Goal: Information Seeking & Learning: Find specific fact

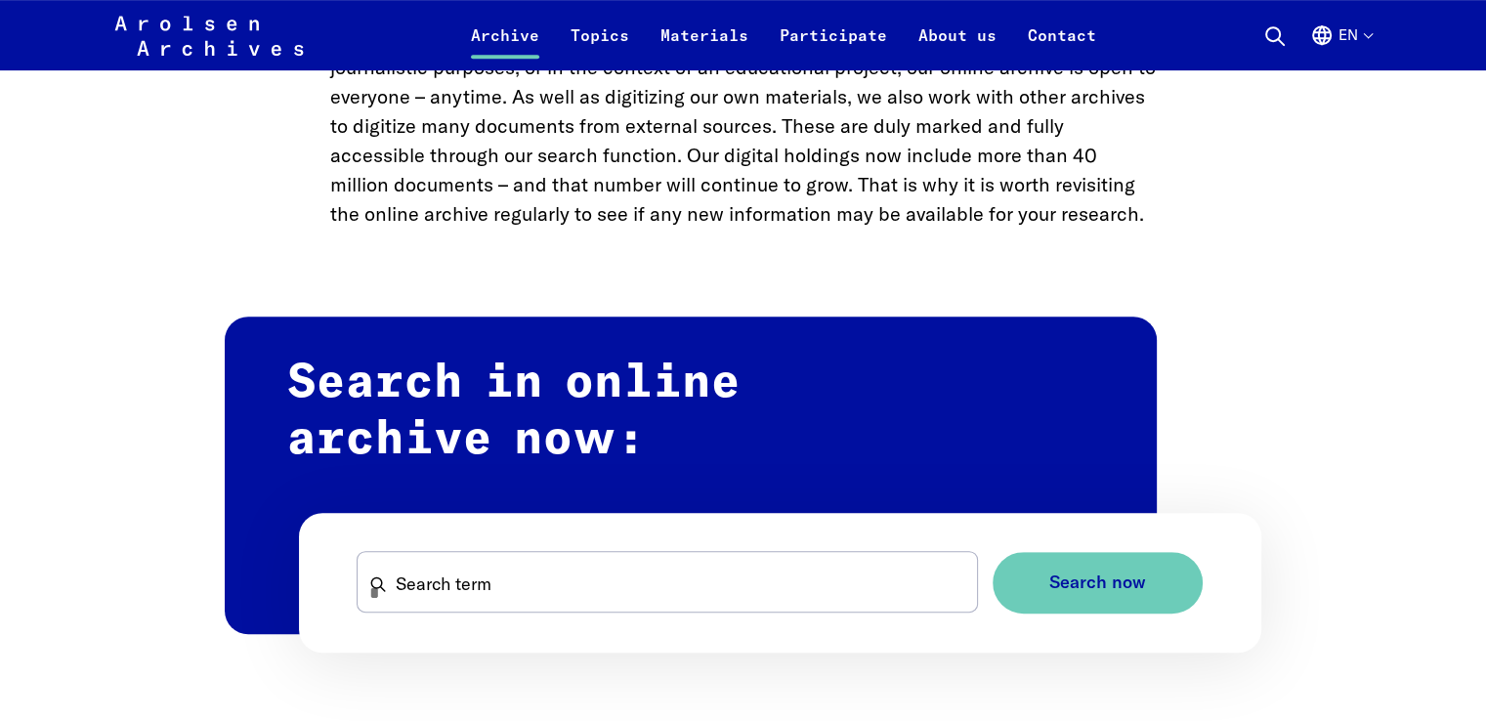
scroll to position [952, 0]
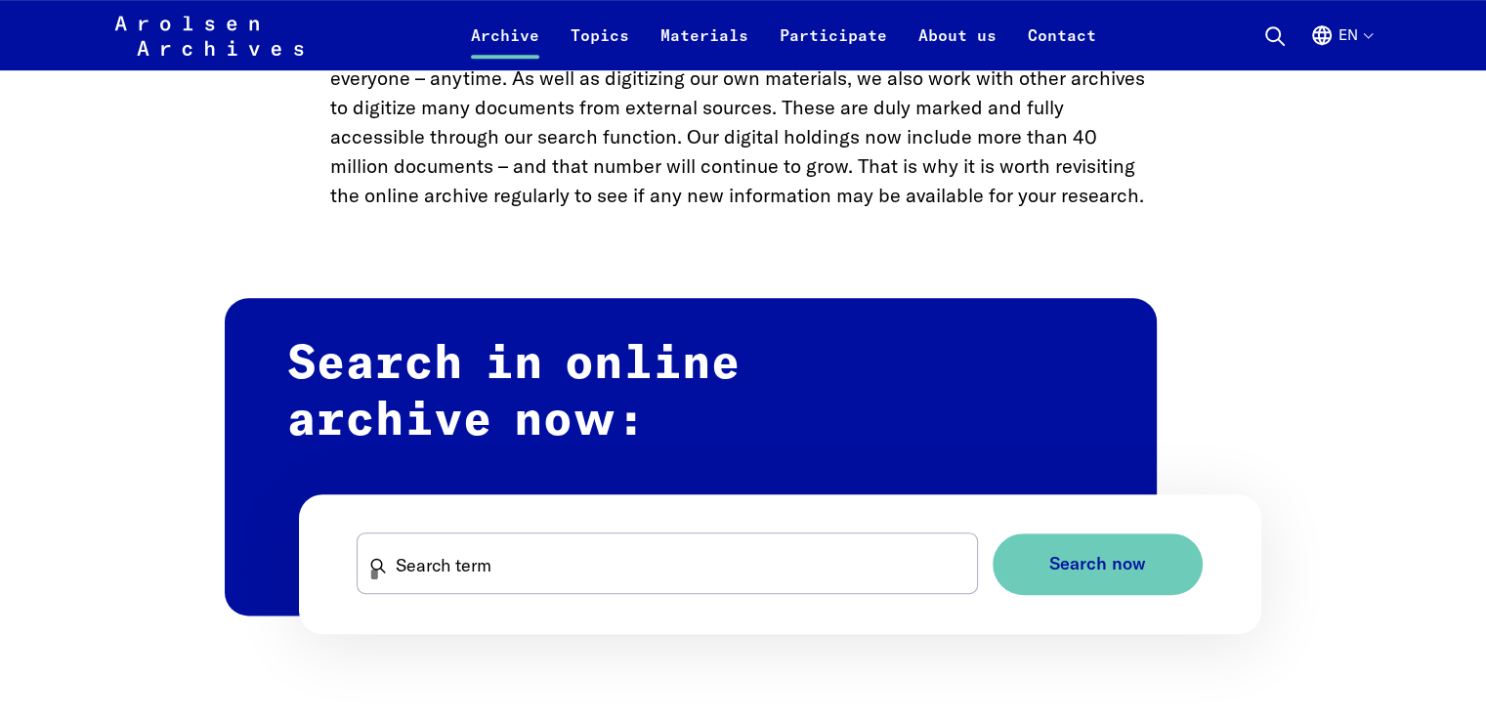
click at [799, 528] on form "Search term Search now" at bounding box center [780, 564] width 963 height 140
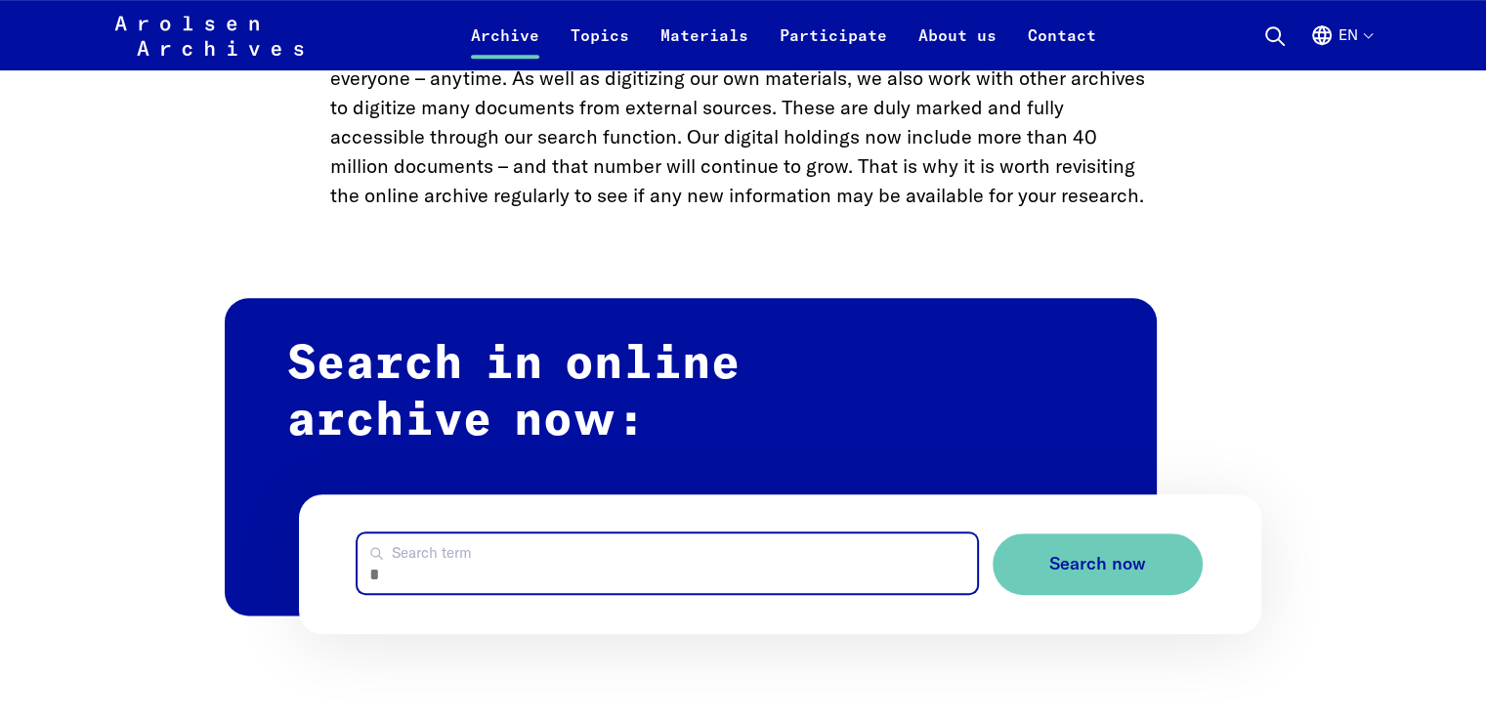
click at [763, 564] on input "Search term" at bounding box center [667, 563] width 618 height 60
type input "**********"
click at [992, 533] on button "Search now" at bounding box center [1097, 564] width 210 height 62
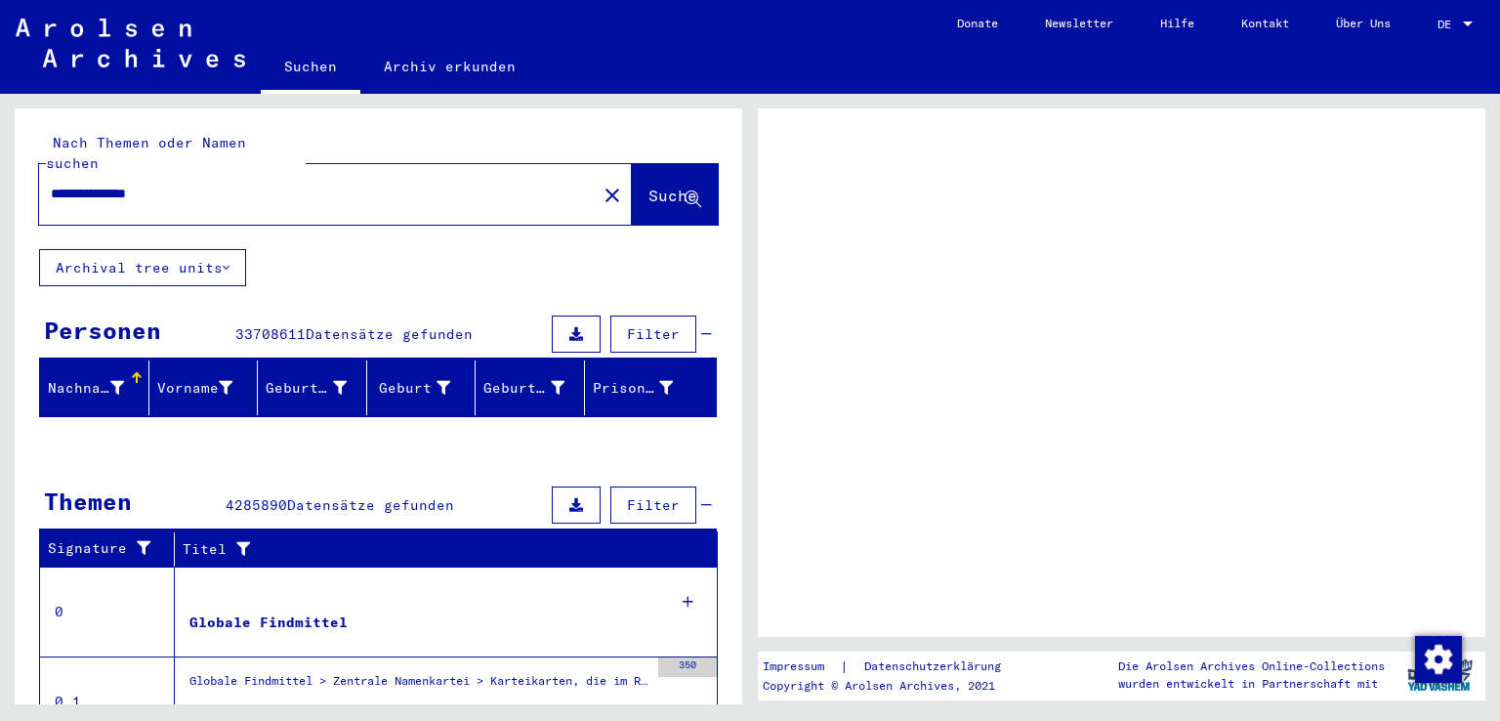
click at [632, 202] on button "Suche" at bounding box center [675, 194] width 86 height 61
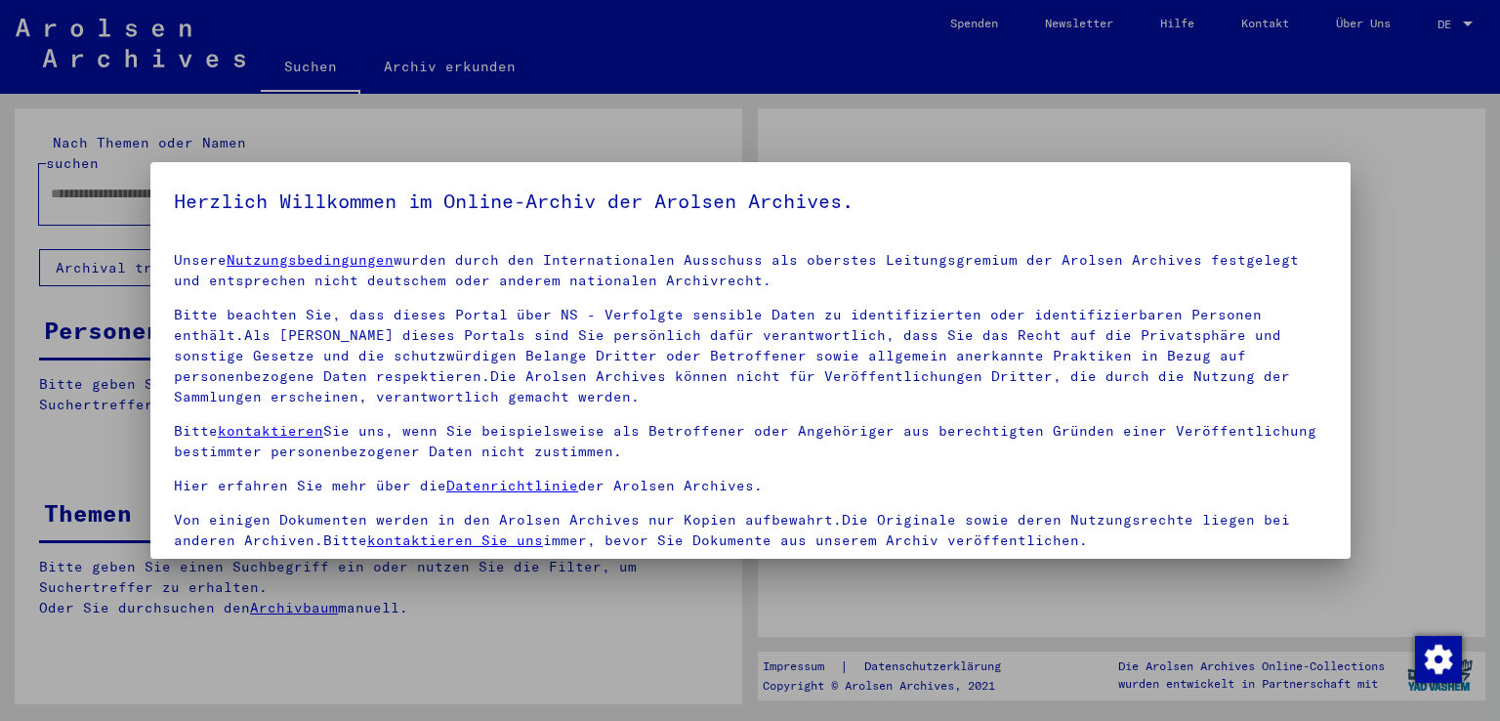
type input "**********"
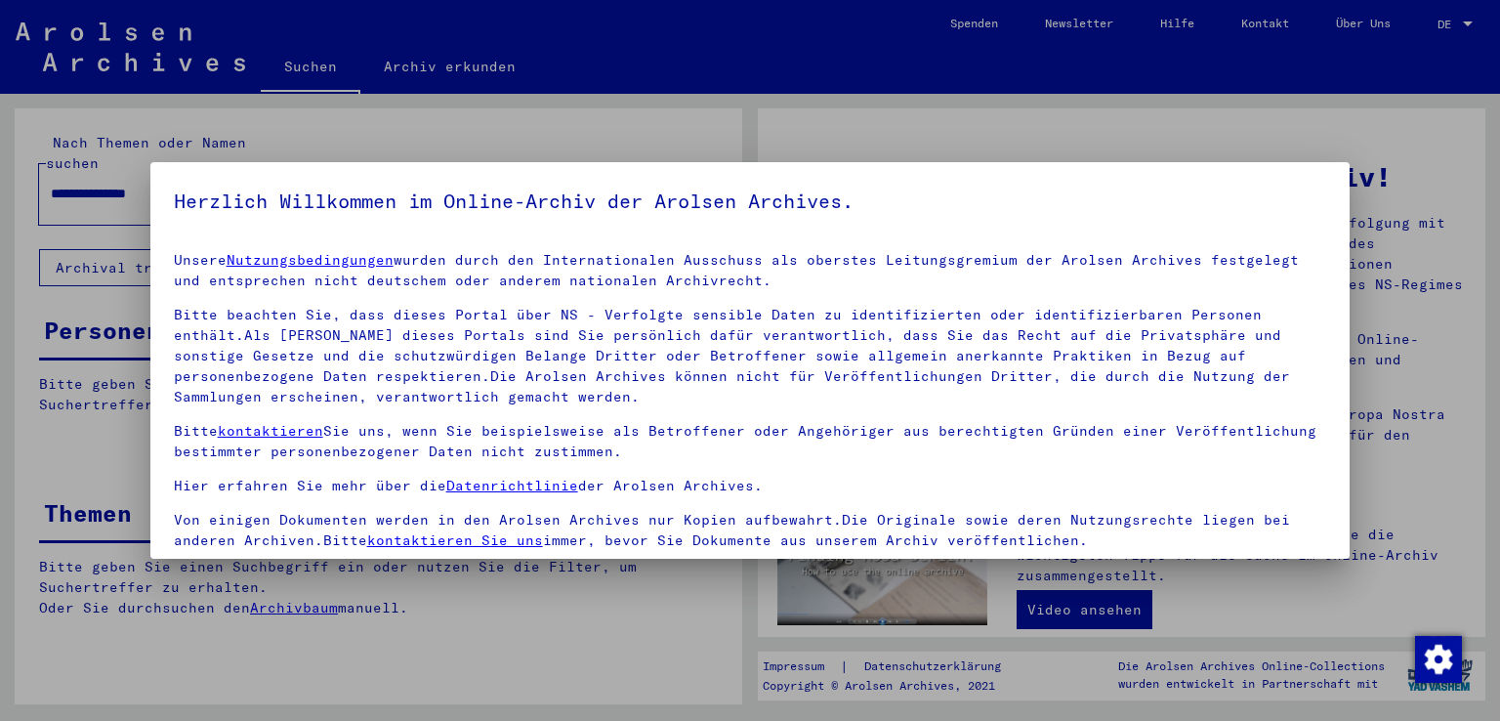
scroll to position [169, 0]
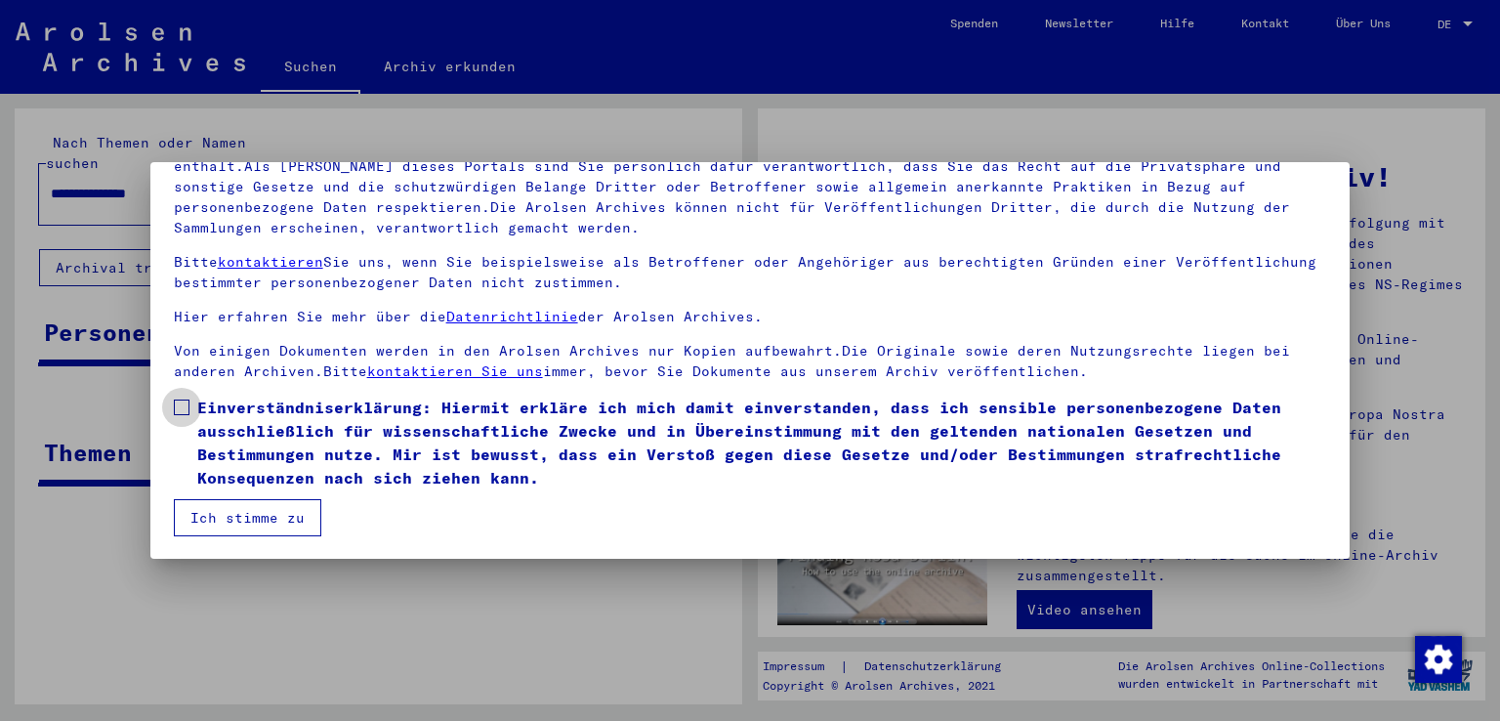
click at [273, 418] on span "Einverständniserklärung: Hiermit erkläre ich mich damit einverstanden, dass ich…" at bounding box center [762, 443] width 1130 height 94
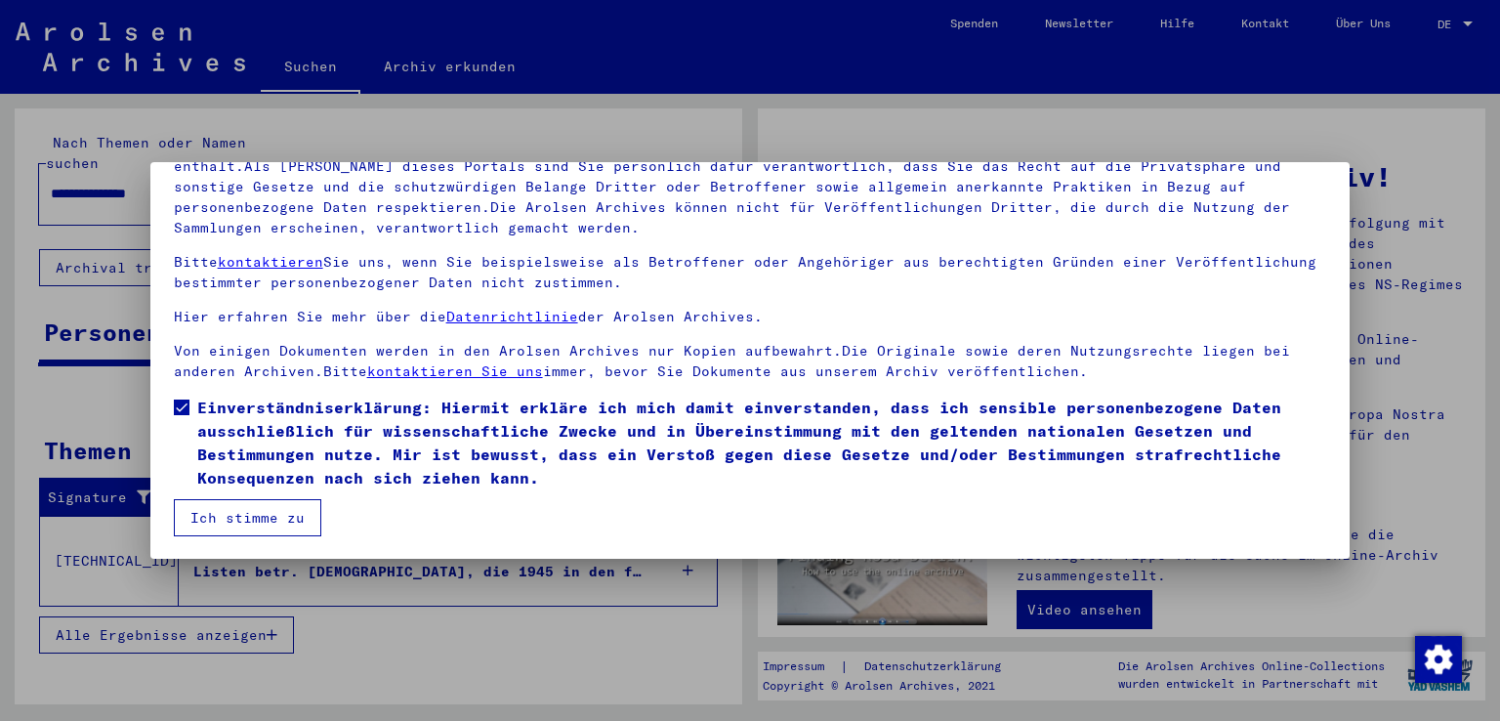
click at [245, 502] on button "Ich stimme zu" at bounding box center [247, 517] width 147 height 37
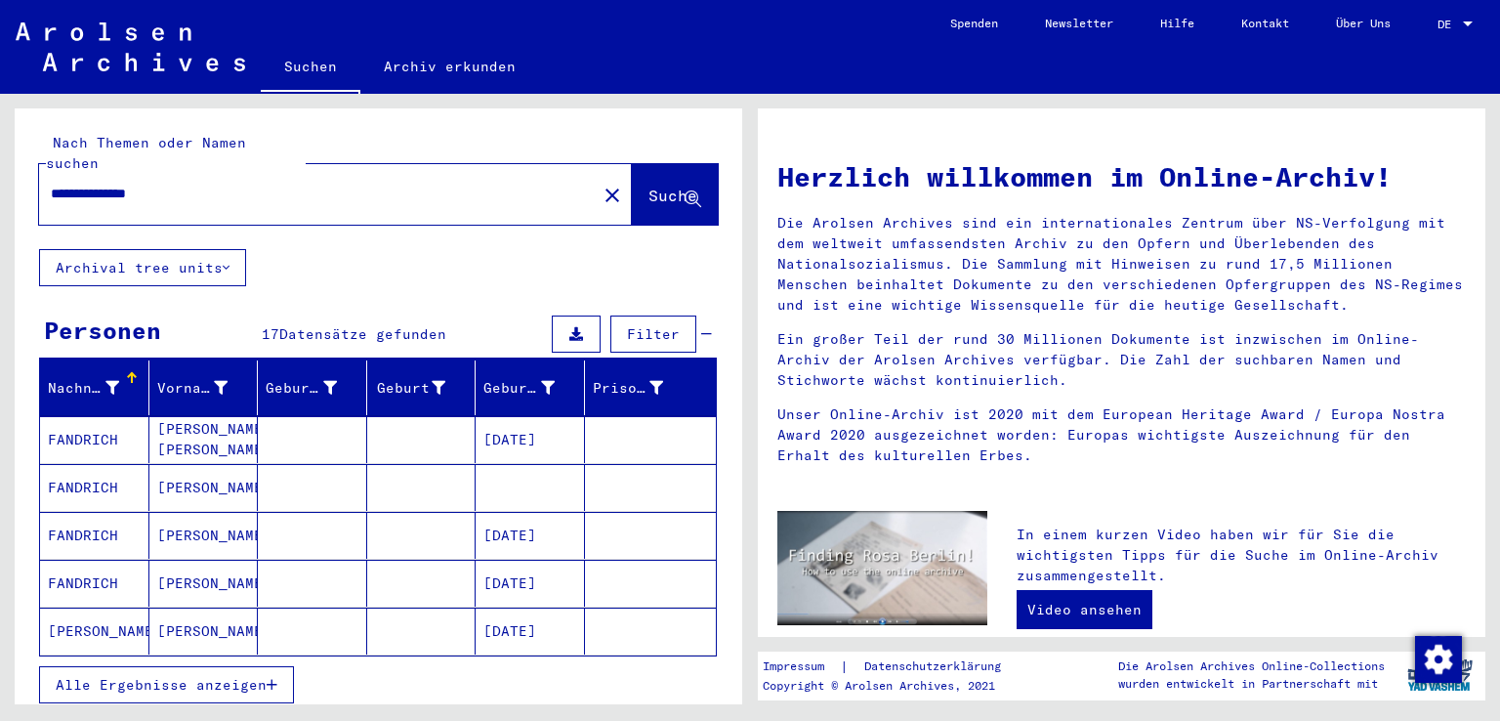
click at [222, 656] on div "Alle Ergebnisse anzeigen" at bounding box center [378, 684] width 678 height 57
click at [204, 676] on span "Alle Ergebnisse anzeigen" at bounding box center [161, 685] width 211 height 18
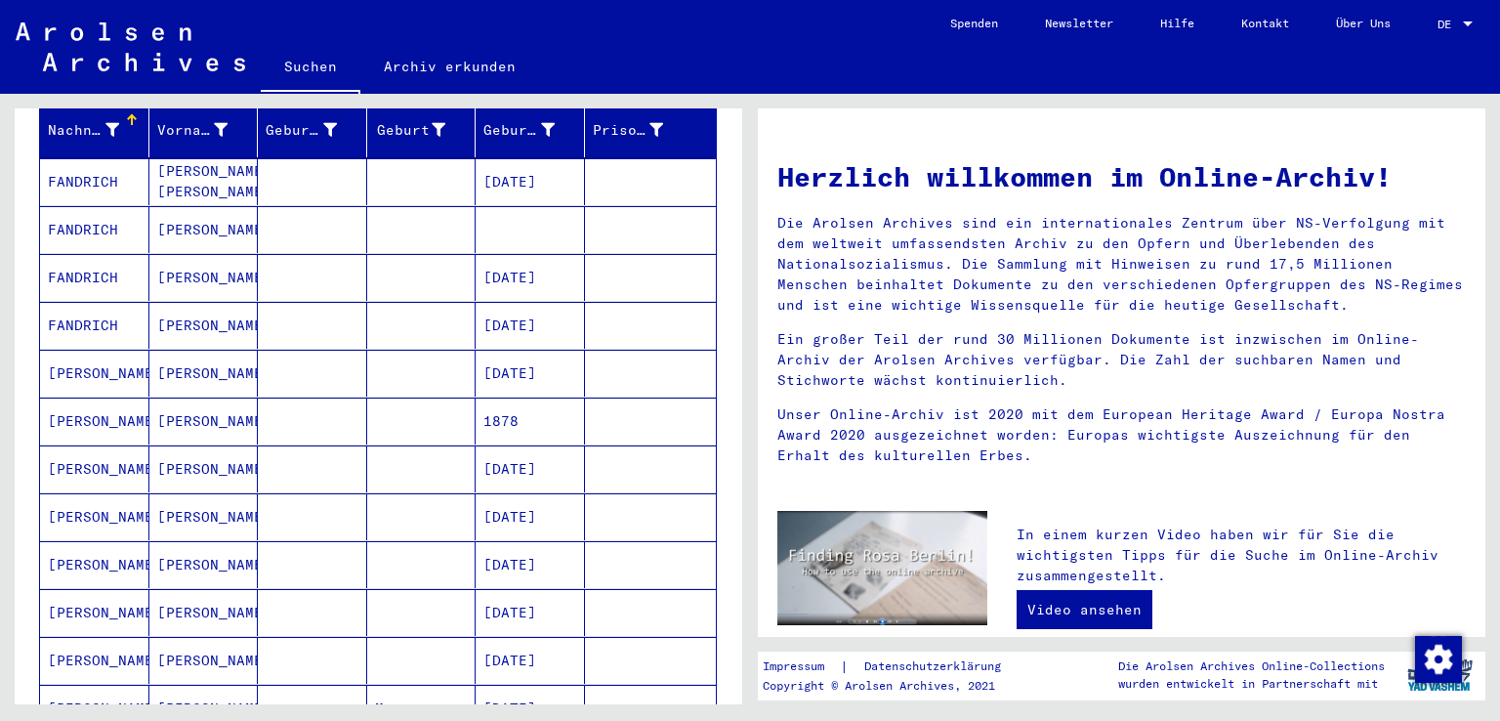
scroll to position [257, 0]
click at [387, 466] on mat-cell at bounding box center [421, 469] width 109 height 47
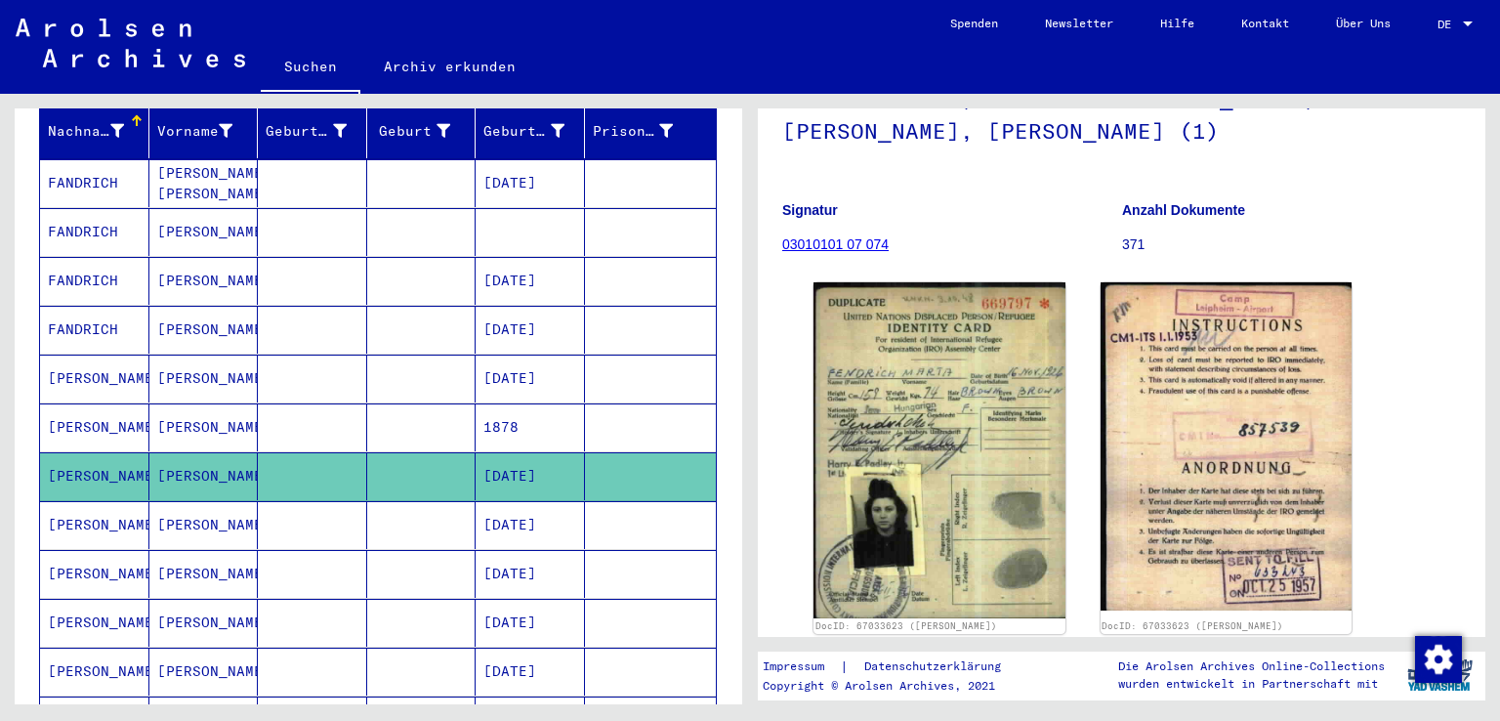
scroll to position [188, 0]
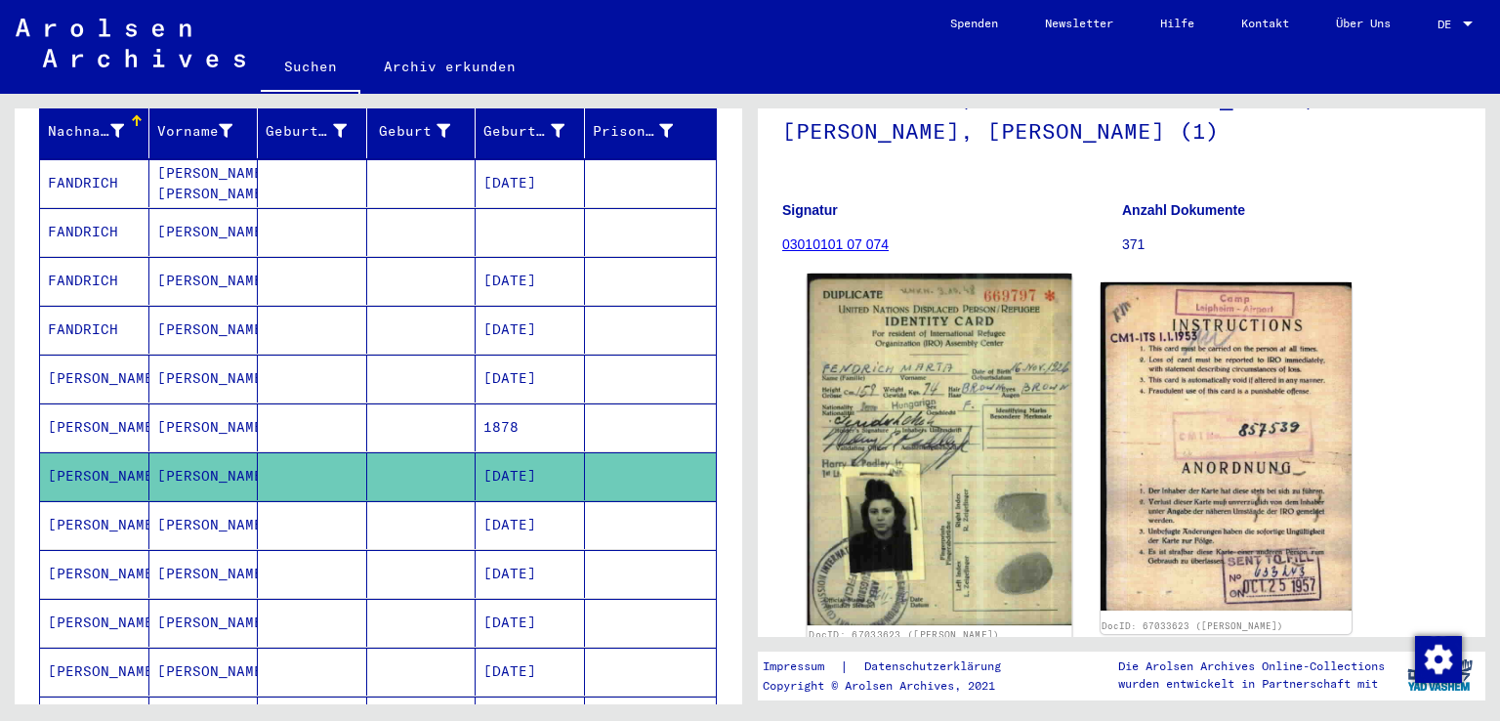
click at [905, 406] on img at bounding box center [940, 450] width 264 height 352
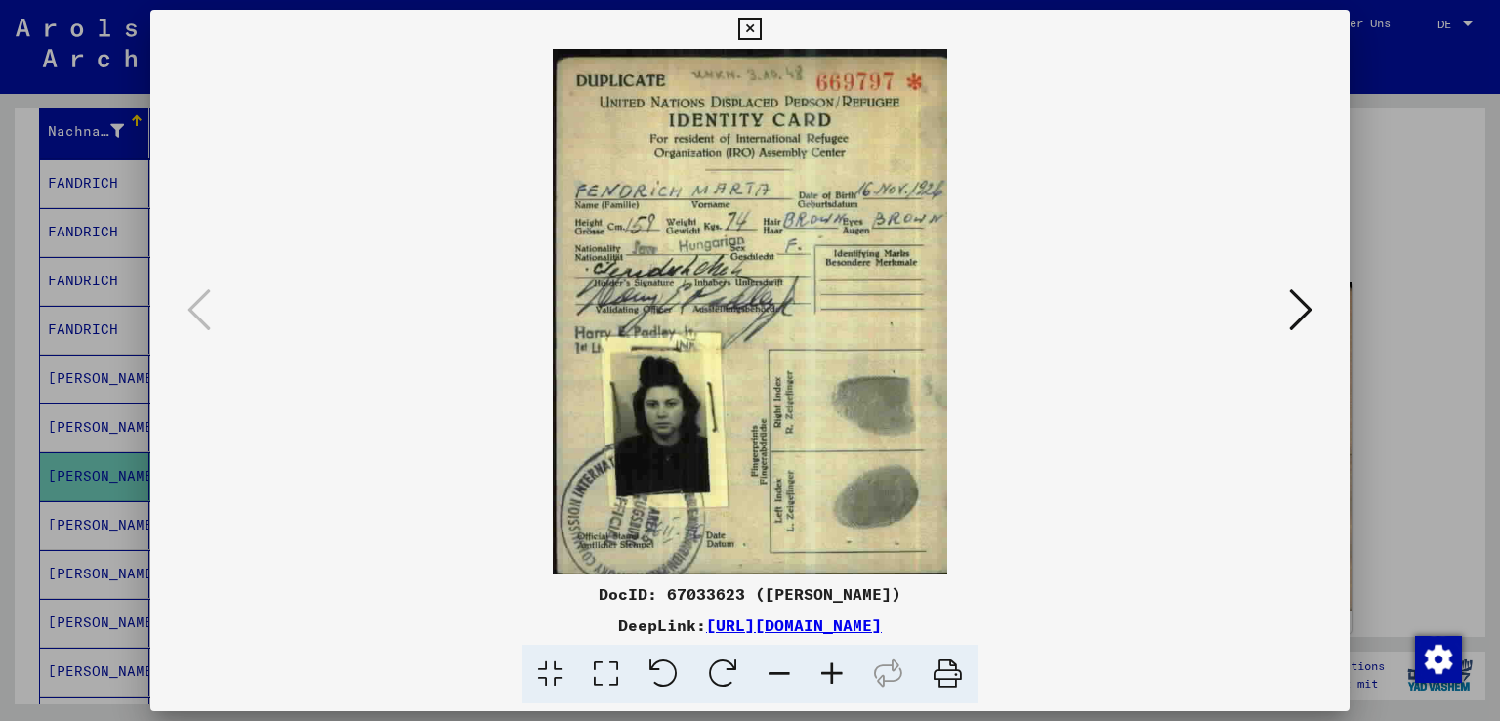
click at [1368, 195] on div at bounding box center [750, 360] width 1500 height 721
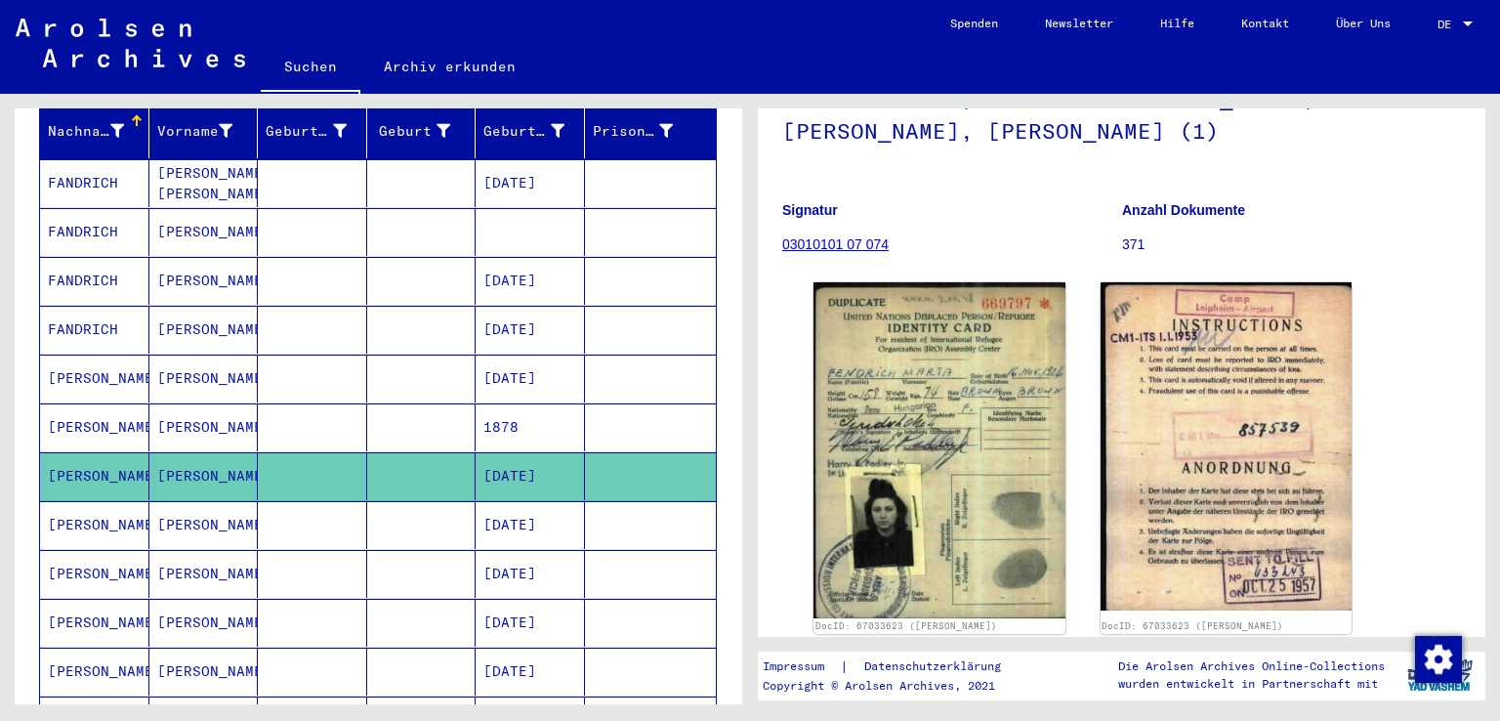
click at [317, 501] on mat-cell at bounding box center [312, 525] width 109 height 48
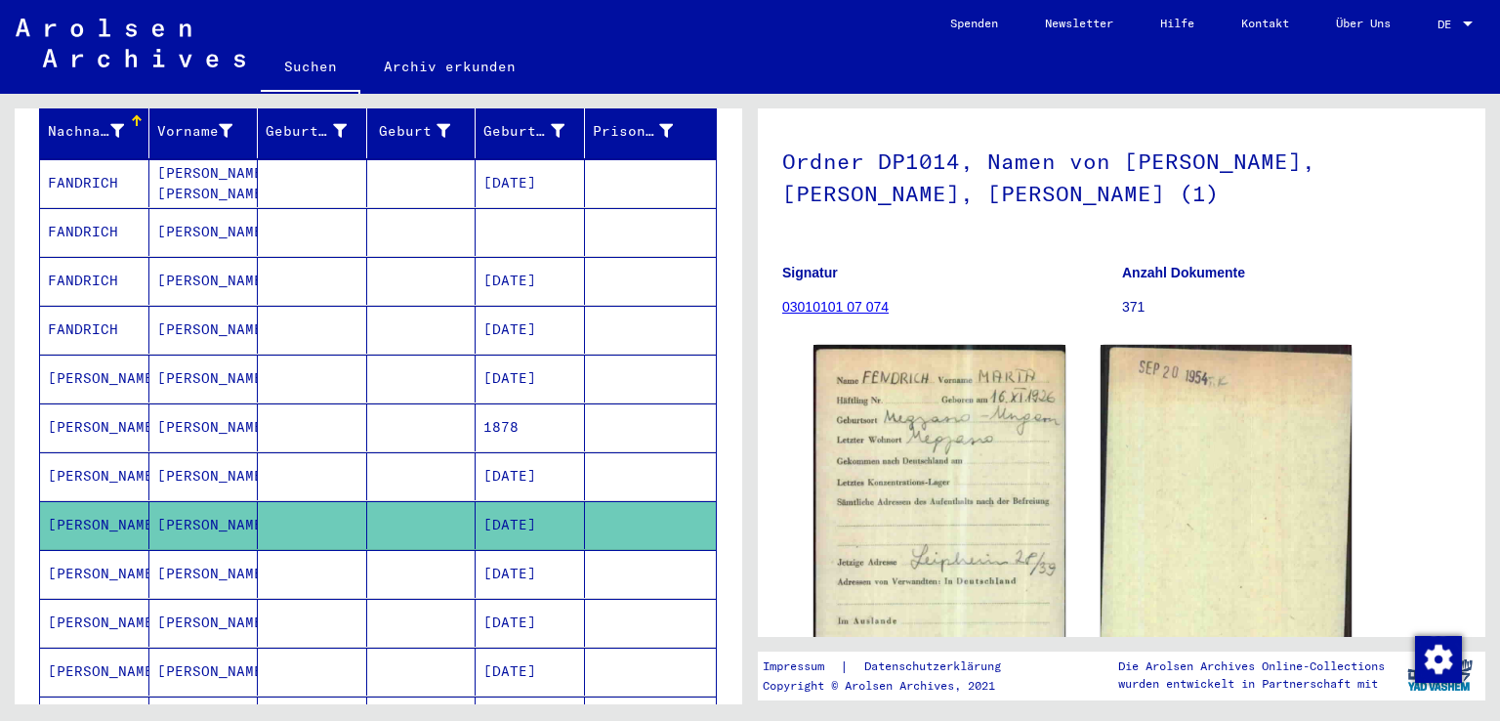
scroll to position [332, 0]
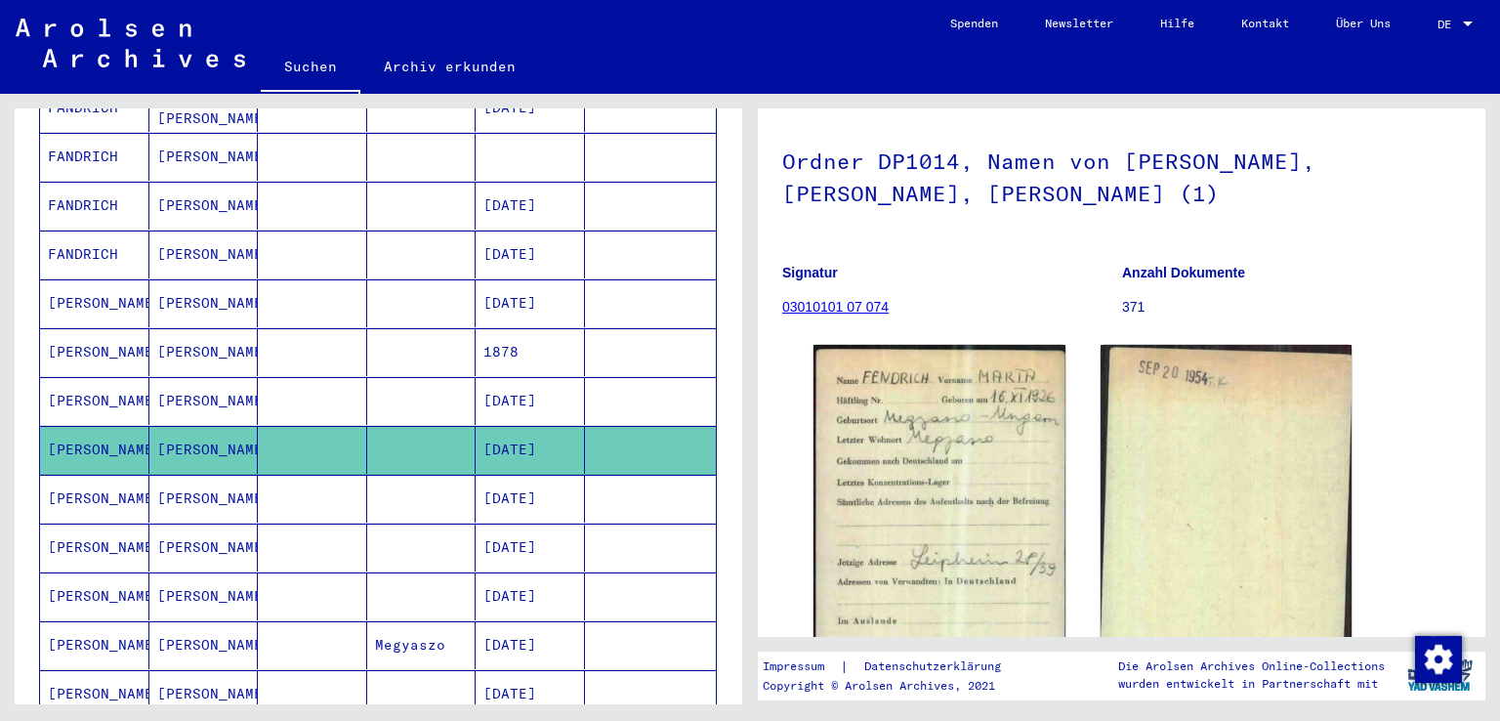
click at [516, 377] on mat-cell "11/16/1924" at bounding box center [530, 401] width 109 height 48
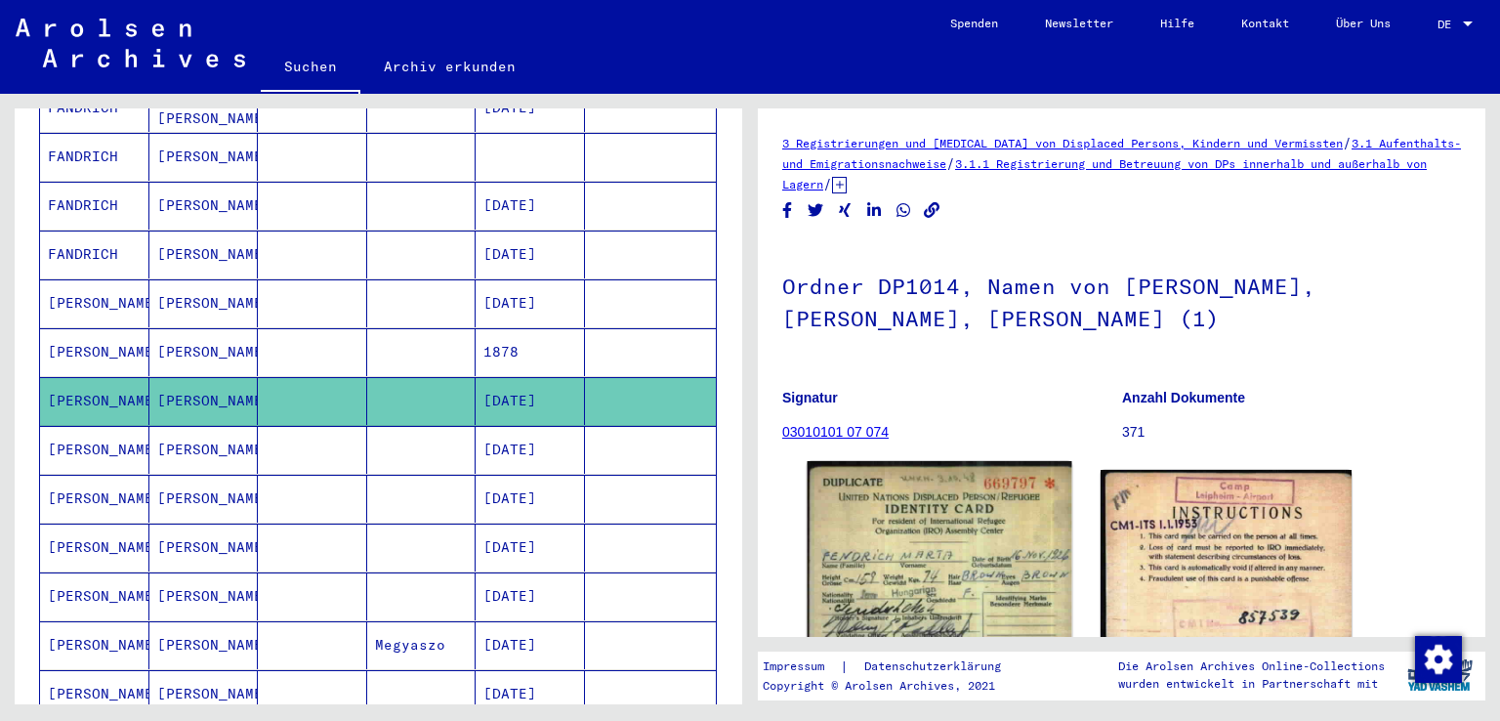
click at [887, 501] on img at bounding box center [940, 637] width 264 height 352
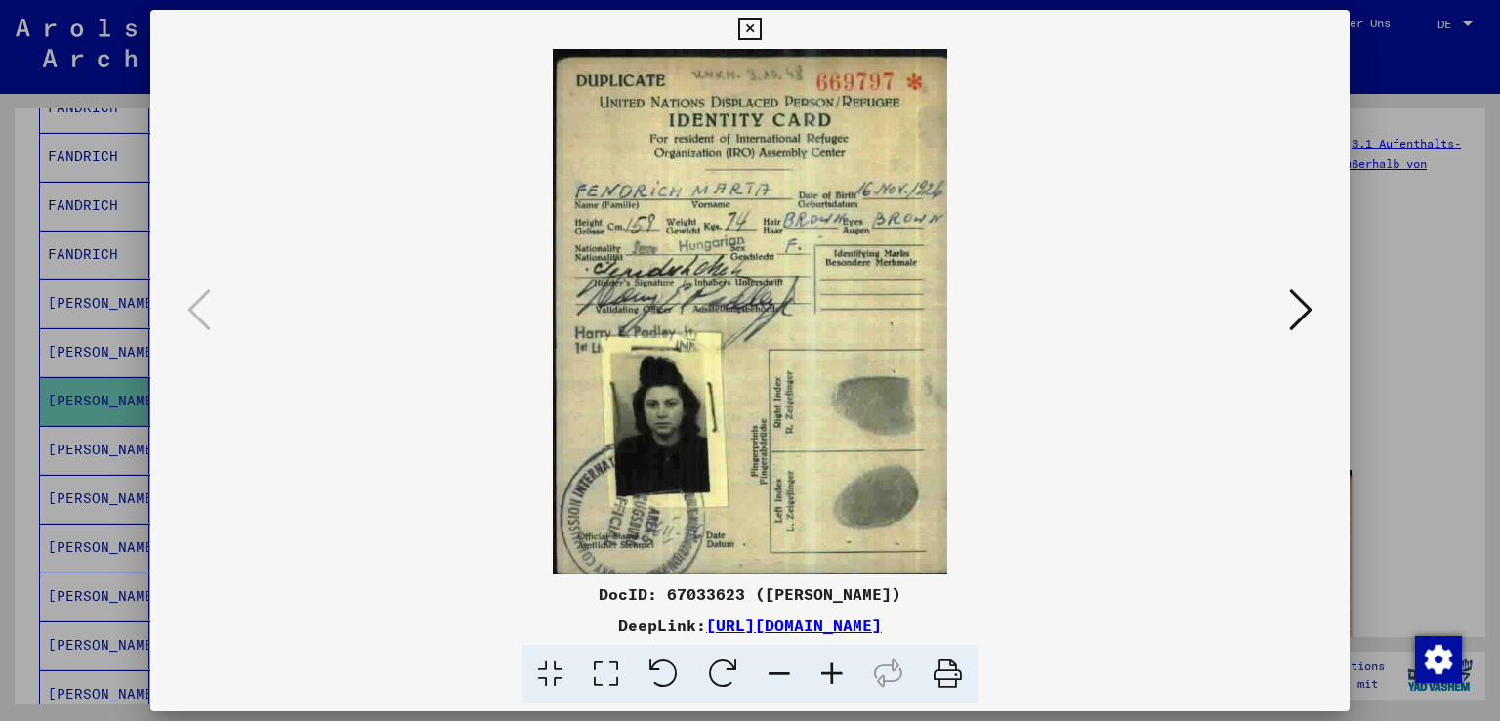
click at [1376, 268] on div at bounding box center [750, 360] width 1500 height 721
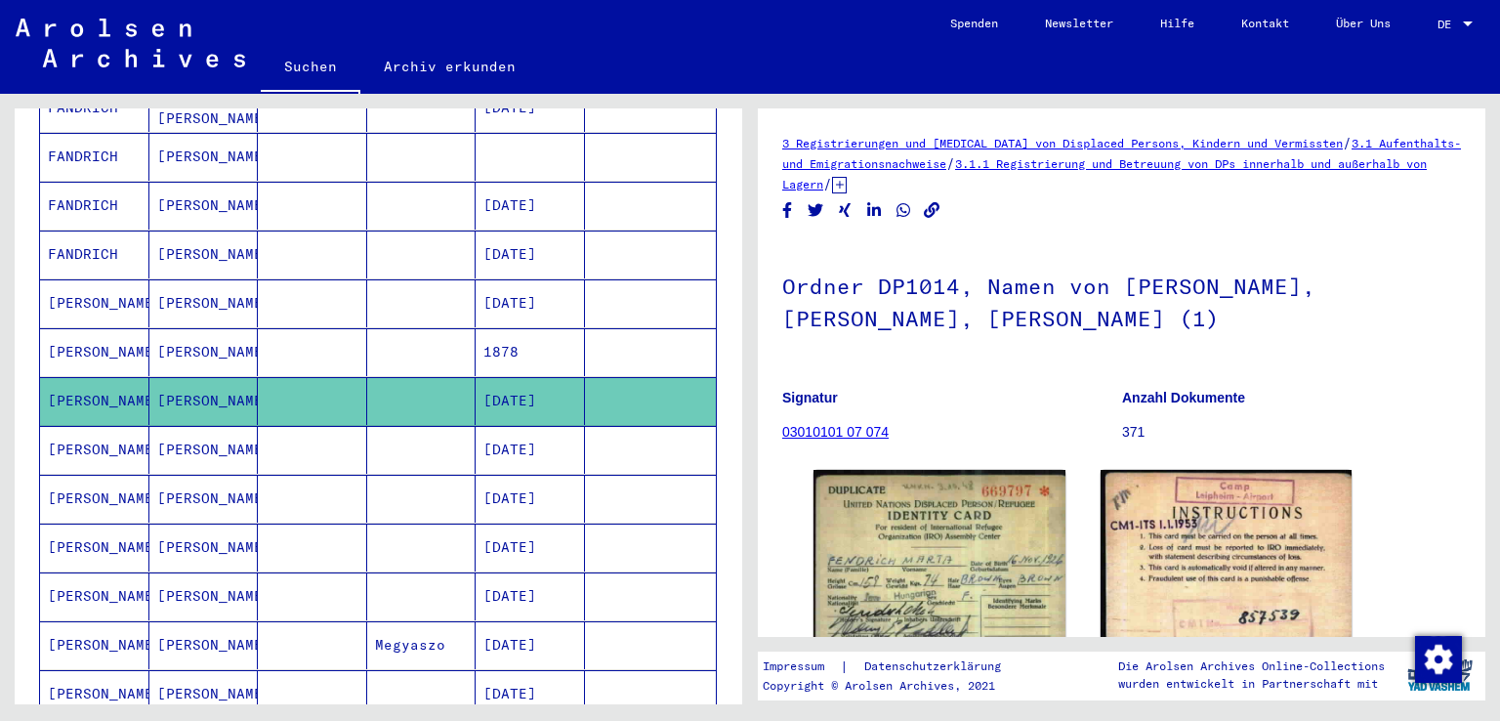
click at [354, 532] on mat-cell at bounding box center [312, 548] width 109 height 48
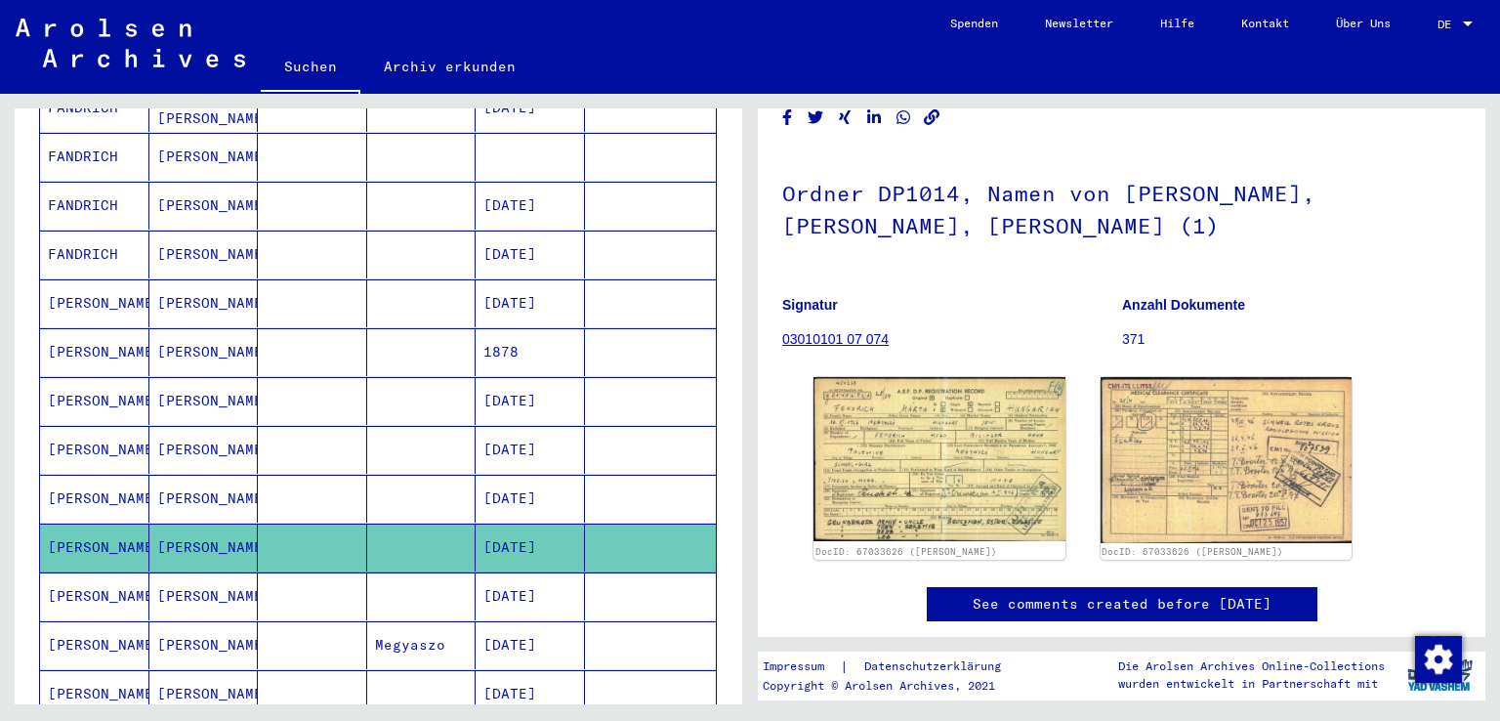
scroll to position [94, 0]
click at [863, 434] on img at bounding box center [940, 458] width 252 height 164
